Goal: Check status: Check status

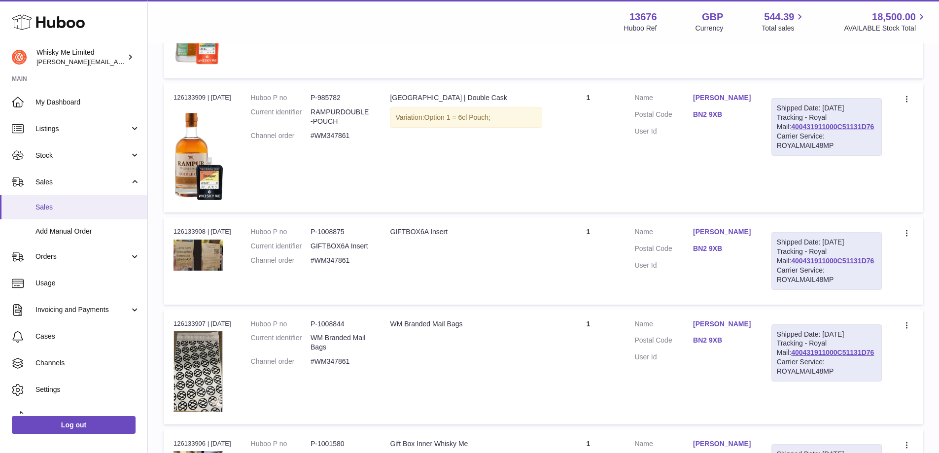
click at [57, 215] on link "Sales" at bounding box center [73, 207] width 147 height 24
click at [46, 201] on link "Sales" at bounding box center [73, 207] width 147 height 24
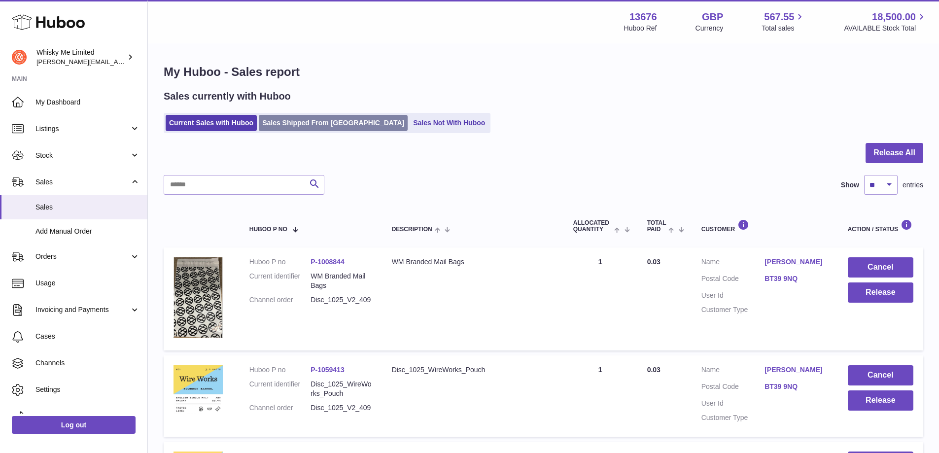
click at [293, 124] on link "Sales Shipped From [GEOGRAPHIC_DATA]" at bounding box center [333, 123] width 149 height 16
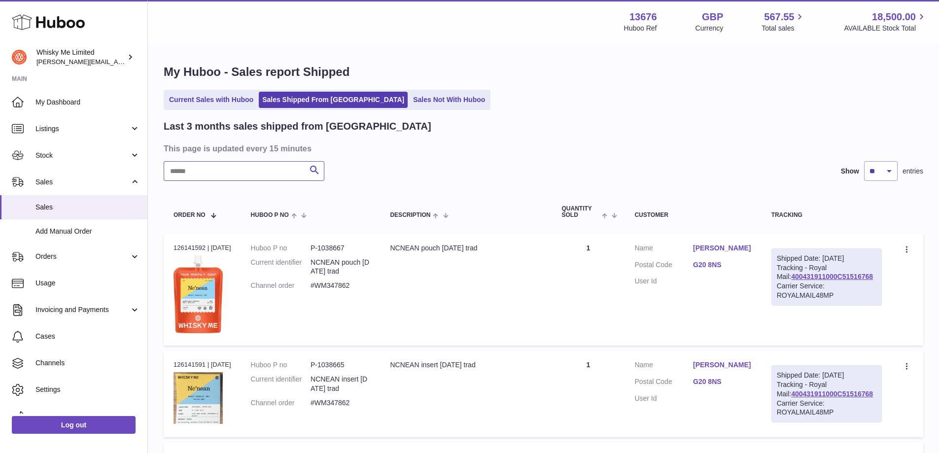
click at [236, 180] on input "text" at bounding box center [244, 171] width 161 height 20
paste input "*******"
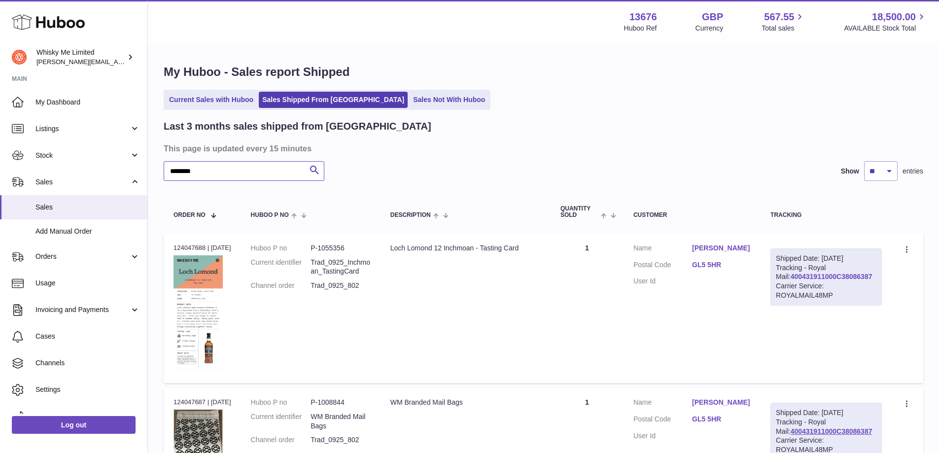
type input "*******"
click at [805, 280] on link "400431911000C38086387" at bounding box center [831, 276] width 82 height 8
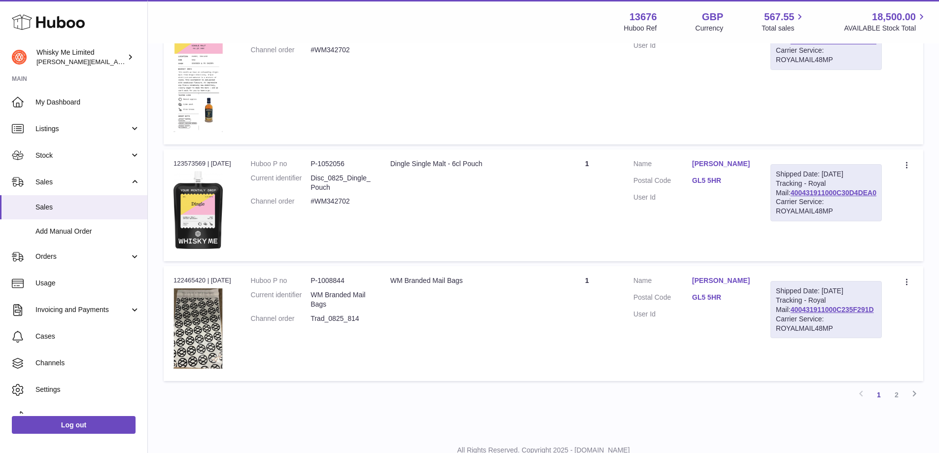
scroll to position [1169, 0]
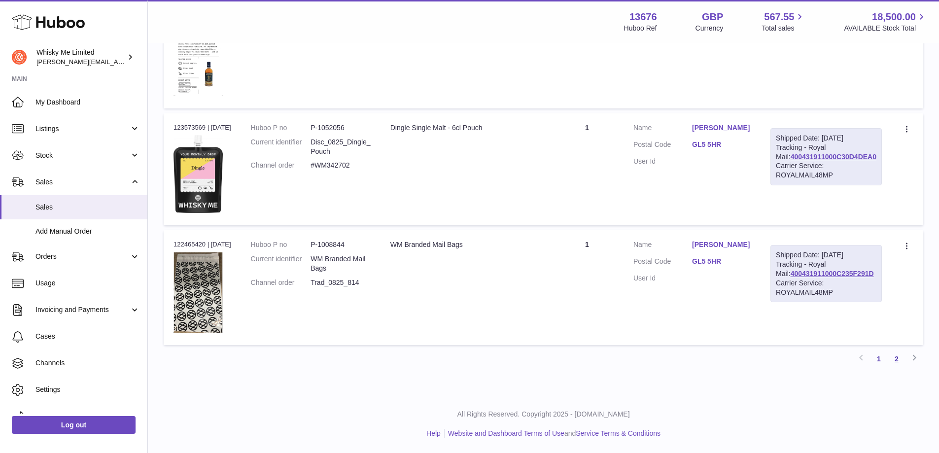
click at [901, 360] on link "2" at bounding box center [896, 359] width 18 height 18
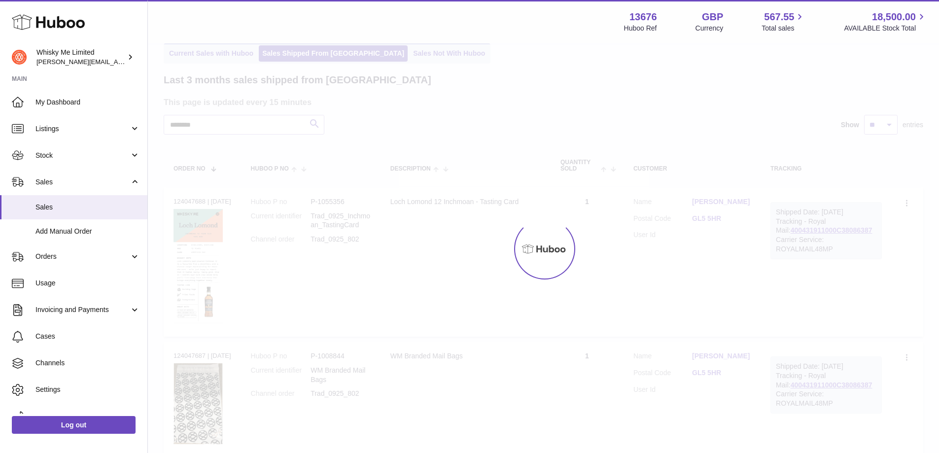
scroll to position [151, 0]
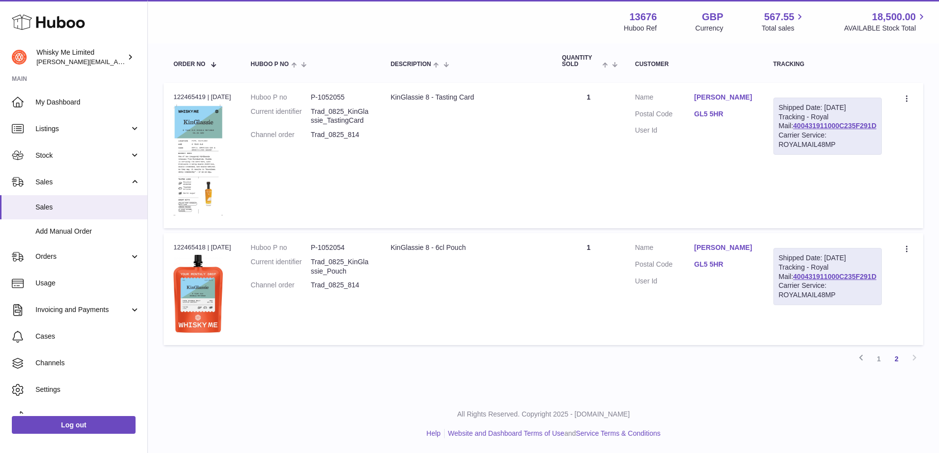
click at [806, 280] on div "Shipped Date: [DATE] Tracking - Royal Mail: 400431911000C235F291D Carrier Servi…" at bounding box center [827, 276] width 109 height 57
click at [805, 280] on link "400431911000C235F291D" at bounding box center [834, 276] width 83 height 8
click at [877, 365] on link "1" at bounding box center [879, 359] width 18 height 18
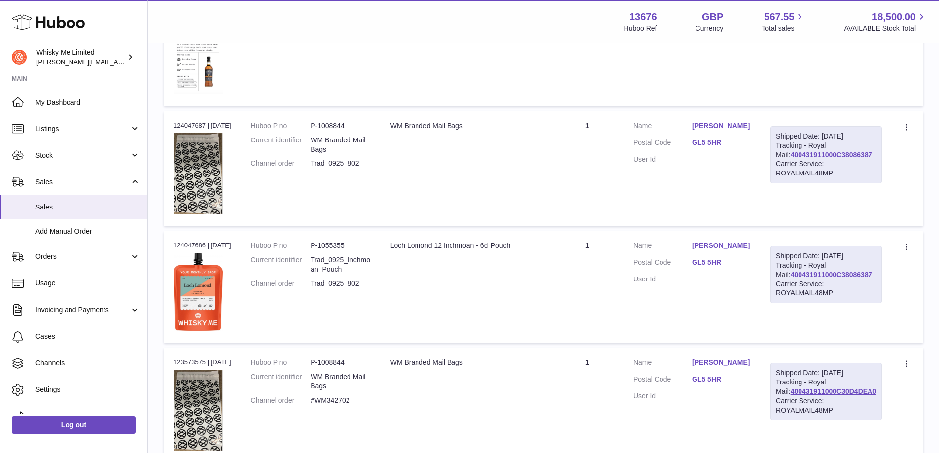
scroll to position [291, 0]
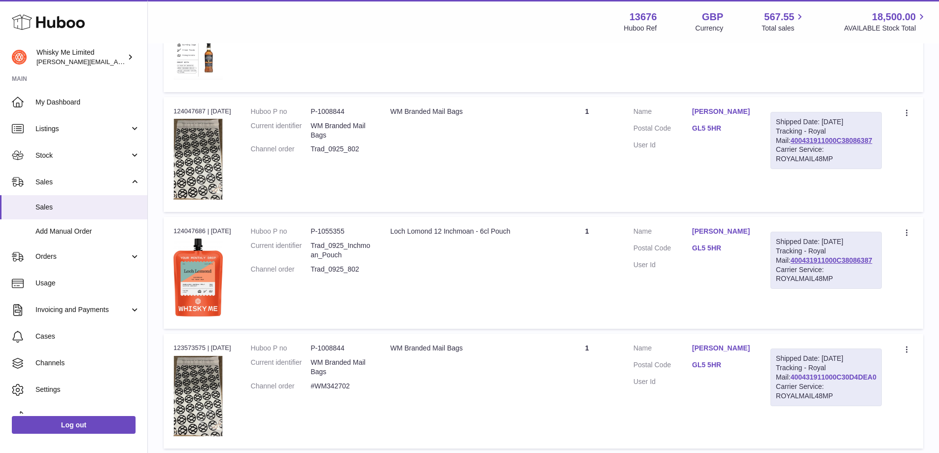
click at [810, 381] on link "400431911000C30D4DEA0" at bounding box center [833, 377] width 86 height 8
